Goal: Entertainment & Leisure: Consume media (video, audio)

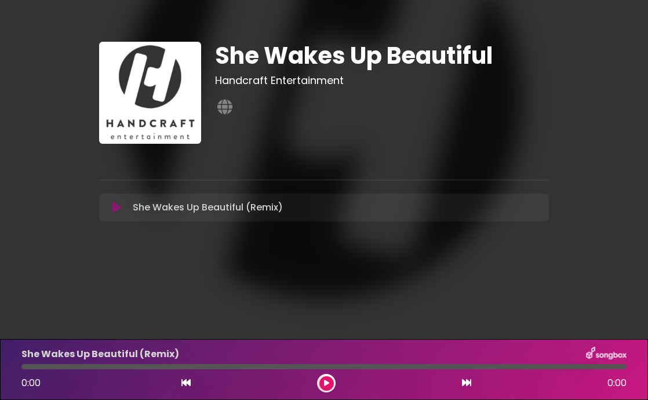
click at [121, 203] on icon at bounding box center [116, 208] width 9 height 12
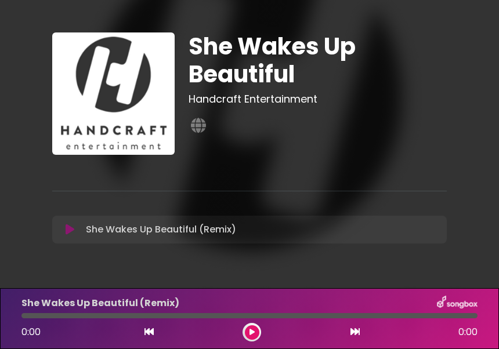
click at [67, 232] on icon at bounding box center [70, 230] width 9 height 12
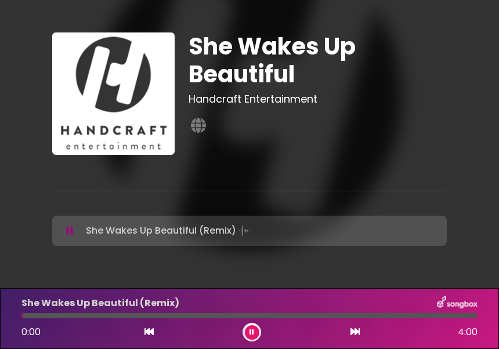
click at [96, 316] on div at bounding box center [249, 315] width 456 height 5
click at [146, 318] on div at bounding box center [249, 315] width 456 height 5
click at [261, 315] on div at bounding box center [249, 315] width 456 height 5
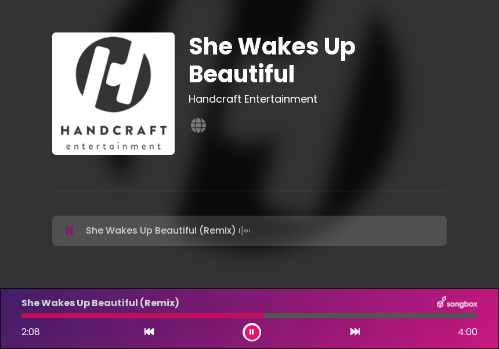
click at [310, 315] on div at bounding box center [249, 315] width 456 height 5
click at [354, 315] on div at bounding box center [249, 315] width 456 height 5
click at [252, 337] on button at bounding box center [252, 332] width 14 height 14
